Goal: Communication & Community: Connect with others

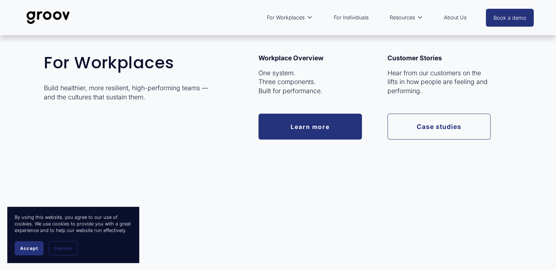
click at [312, 128] on link "Learn more" at bounding box center [311, 127] width 104 height 26
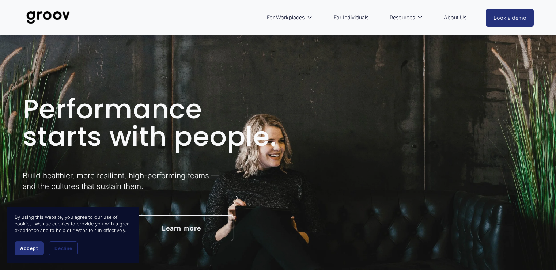
drag, startPoint x: 26, startPoint y: 247, endPoint x: 34, endPoint y: 241, distance: 10.2
click at [26, 247] on span "Accept" at bounding box center [29, 248] width 18 height 5
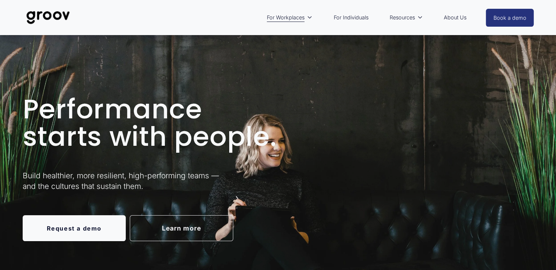
click at [78, 233] on link "Request a demo" at bounding box center [75, 228] width 104 height 26
click at [354, 18] on link "For Individuals" at bounding box center [351, 17] width 42 height 17
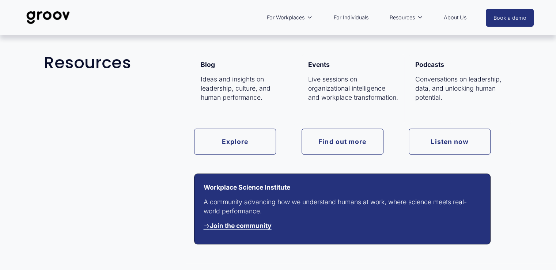
click at [271, 226] on strong "Join the community" at bounding box center [241, 226] width 62 height 8
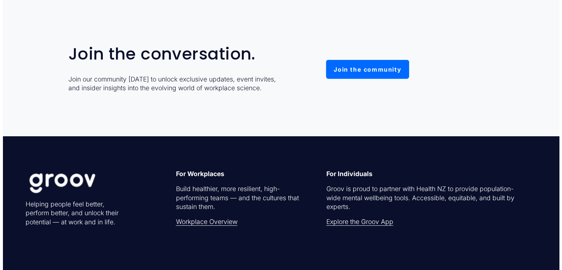
scroll to position [2048, 0]
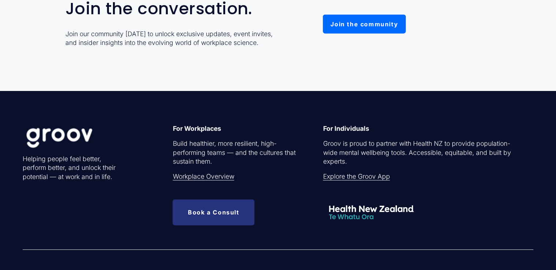
click at [360, 30] on button "Join the community" at bounding box center [364, 24] width 83 height 19
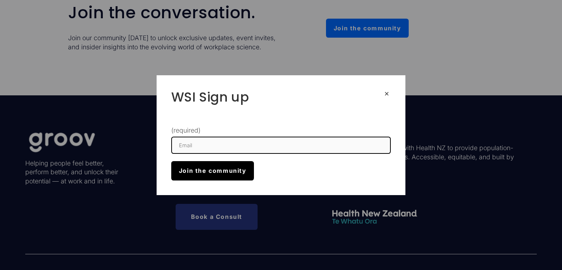
click at [191, 149] on input "(required)" at bounding box center [280, 145] width 219 height 17
type input "b"
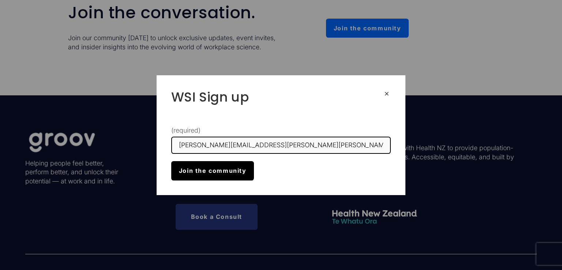
type input "[PERSON_NAME][EMAIL_ADDRESS][PERSON_NAME][PERSON_NAME][DOMAIN_NAME]"
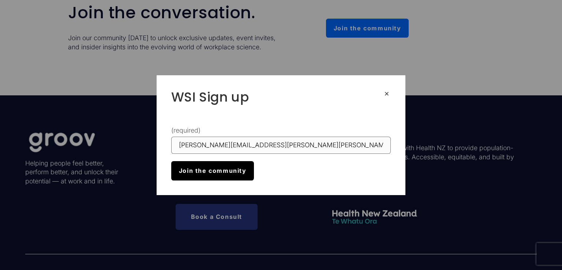
click at [237, 171] on button "Join the community Join the community" at bounding box center [212, 170] width 83 height 19
